Goal: Check status

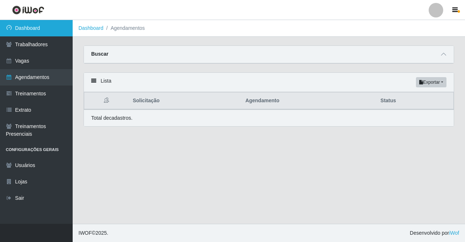
click at [30, 32] on link "Dashboard" at bounding box center [36, 28] width 73 height 16
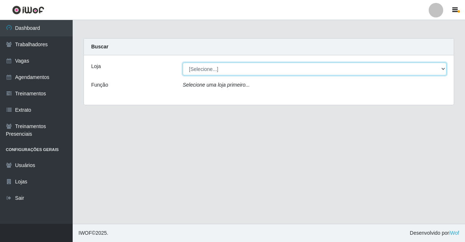
click at [328, 66] on select "[Selecione...] Supermercado Compre Bem - Itabaiana" at bounding box center [315, 69] width 264 height 13
select select "264"
click at [183, 63] on select "[Selecione...] Supermercado Compre Bem - Itabaiana" at bounding box center [315, 69] width 264 height 13
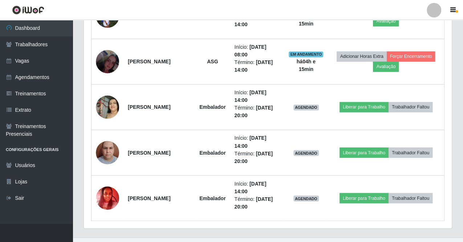
scroll to position [554, 0]
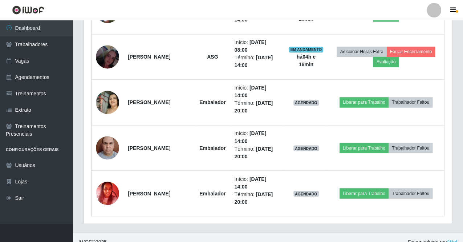
scroll to position [563, 0]
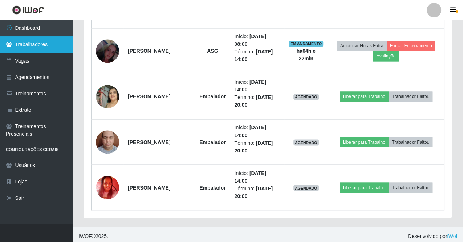
click at [22, 49] on link "Trabalhadores" at bounding box center [36, 44] width 73 height 16
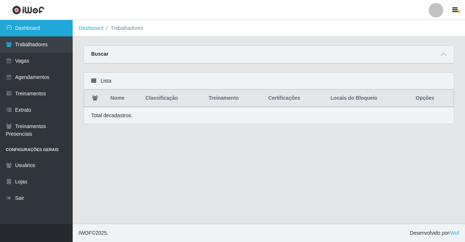
click at [28, 27] on link "Dashboard" at bounding box center [36, 28] width 73 height 16
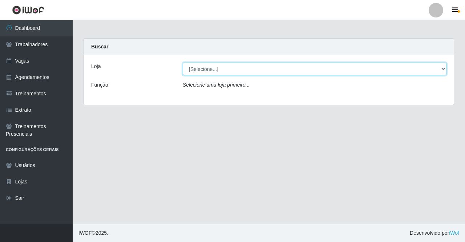
click at [233, 72] on select "[Selecione...] Supermercado Compre Bem - Itabaiana" at bounding box center [315, 69] width 264 height 13
select select "264"
click at [183, 63] on select "[Selecione...] Supermercado Compre Bem - Itabaiana" at bounding box center [315, 69] width 264 height 13
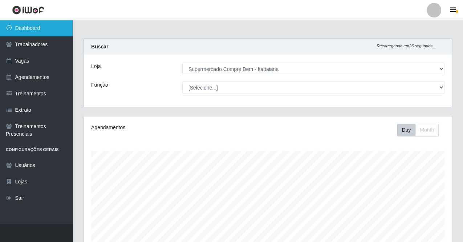
click at [25, 31] on link "Dashboard" at bounding box center [36, 28] width 73 height 16
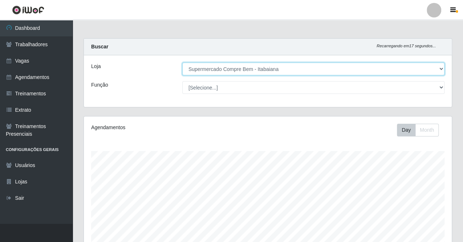
click at [237, 69] on select "[Selecione...] Supermercado Compre Bem - Itabaiana" at bounding box center [313, 69] width 262 height 13
click at [182, 63] on select "[Selecione...] Supermercado Compre Bem - Itabaiana" at bounding box center [313, 69] width 262 height 13
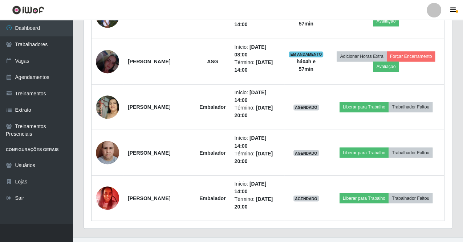
scroll to position [563, 0]
